Goal: Information Seeking & Learning: Learn about a topic

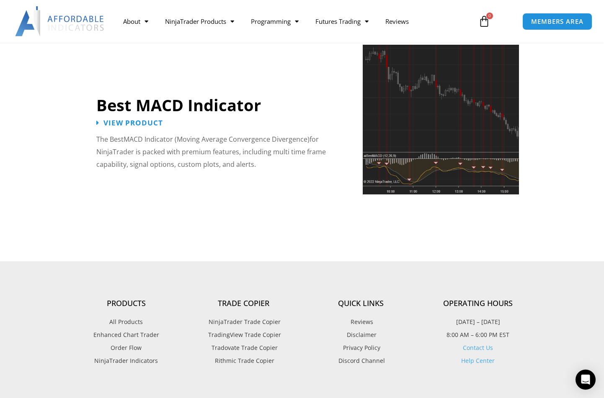
scroll to position [1925, 0]
